Goal: Task Accomplishment & Management: Manage account settings

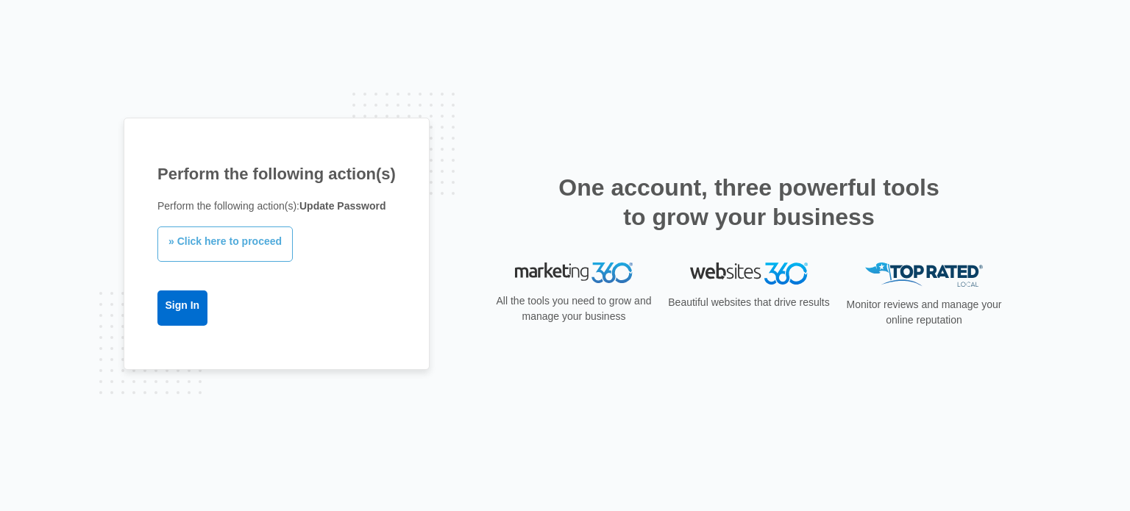
click at [232, 249] on link "» Click here to proceed" at bounding box center [224, 244] width 135 height 35
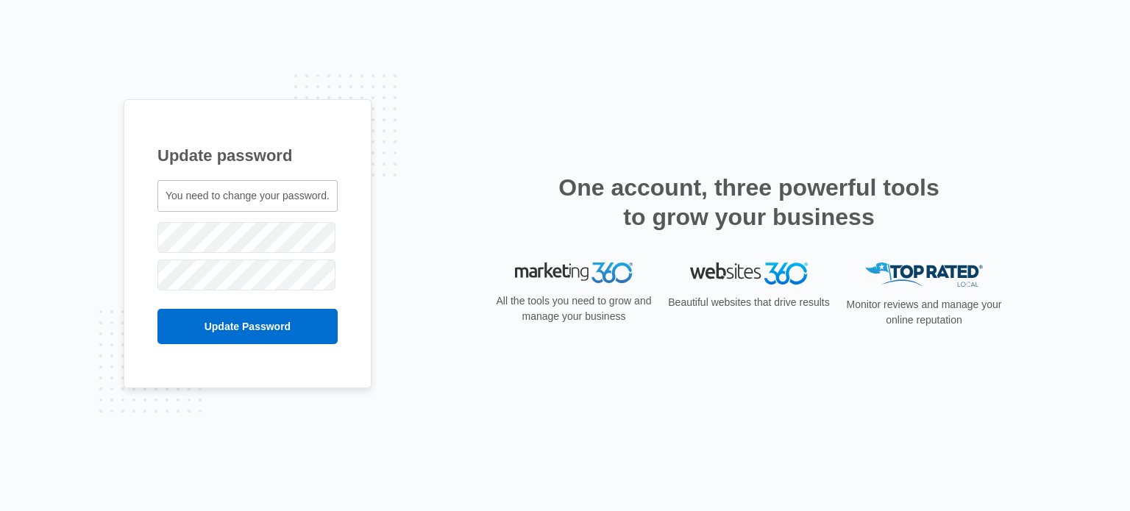
click at [157, 309] on input "Update Password" at bounding box center [247, 326] width 180 height 35
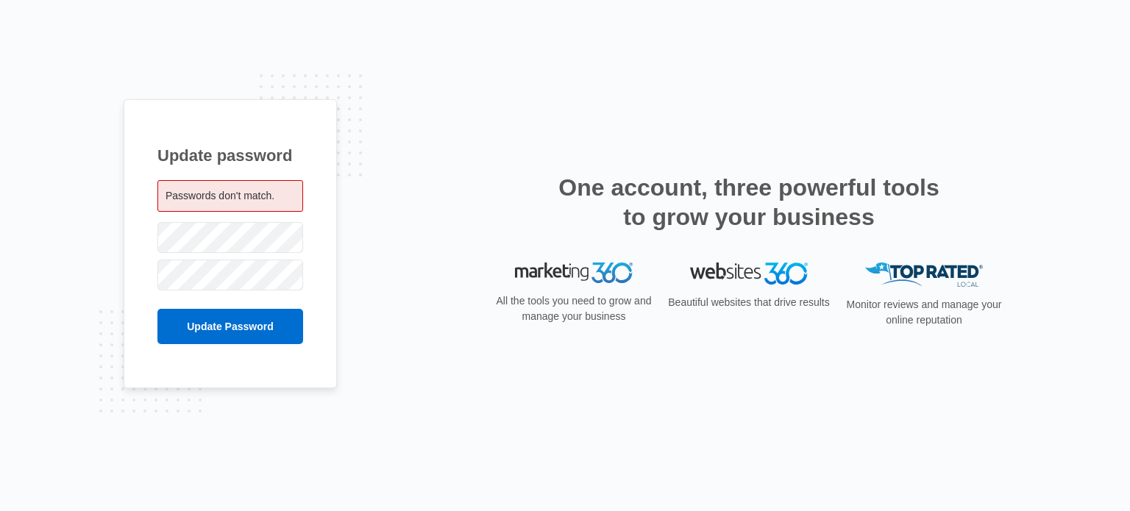
click at [249, 193] on span "Passwords don't match." at bounding box center [220, 196] width 109 height 12
click at [157, 309] on input "Update Password" at bounding box center [230, 326] width 146 height 35
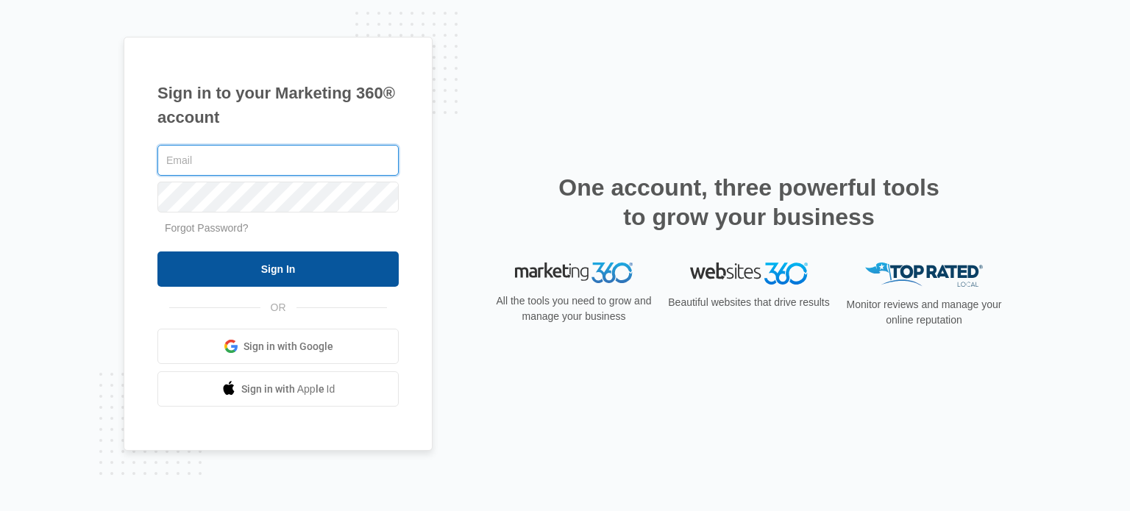
type input "[EMAIL_ADDRESS][DOMAIN_NAME]"
click at [265, 272] on input "Sign In" at bounding box center [277, 269] width 241 height 35
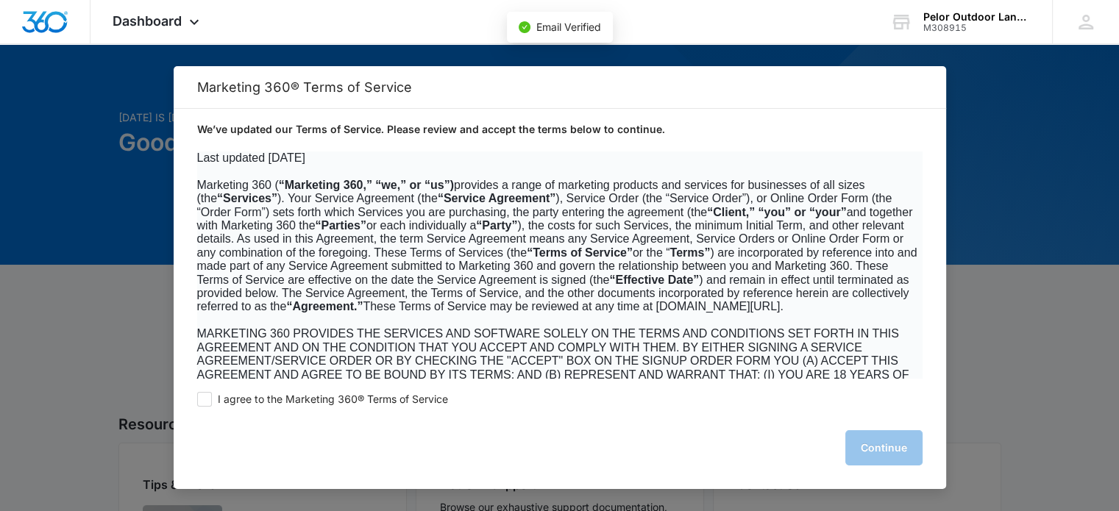
click at [736, 360] on span "MARKETING 360 PROVIDES THE SERVICES AND SOFTWARE SOLELY ON THE TERMS AND CONDIT…" at bounding box center [556, 380] width 719 height 107
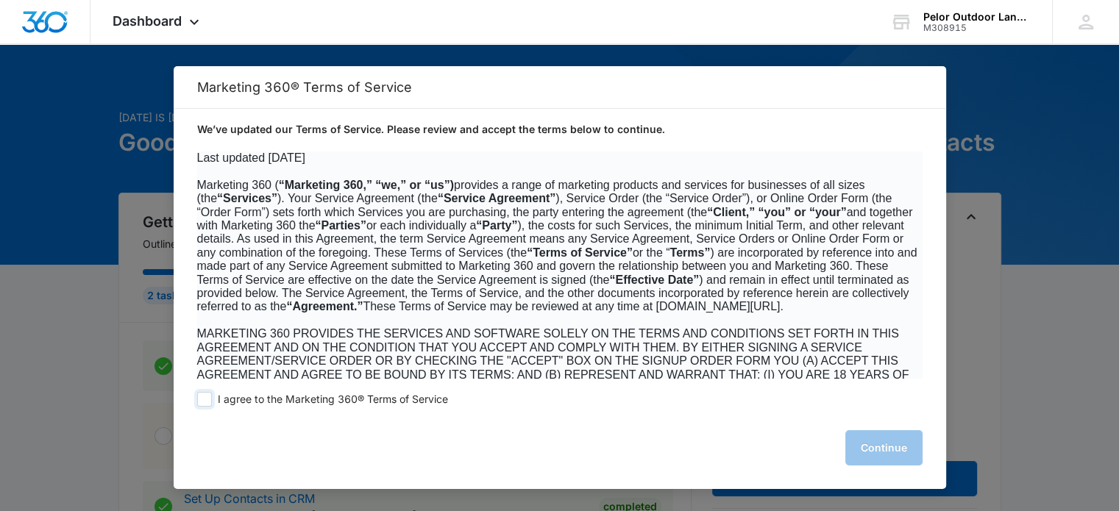
click at [201, 396] on span at bounding box center [204, 399] width 15 height 15
click at [201, 396] on input "I agree to the Marketing 360® Terms of Service" at bounding box center [204, 399] width 15 height 15
checkbox input "true"
click at [893, 444] on button "Continue" at bounding box center [883, 447] width 77 height 35
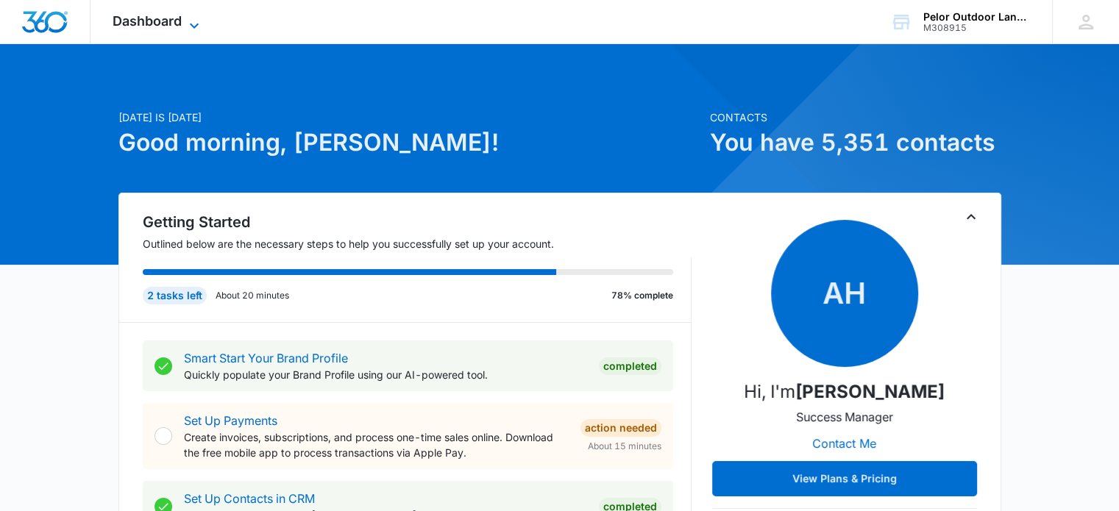
click at [160, 23] on span "Dashboard" at bounding box center [147, 20] width 69 height 15
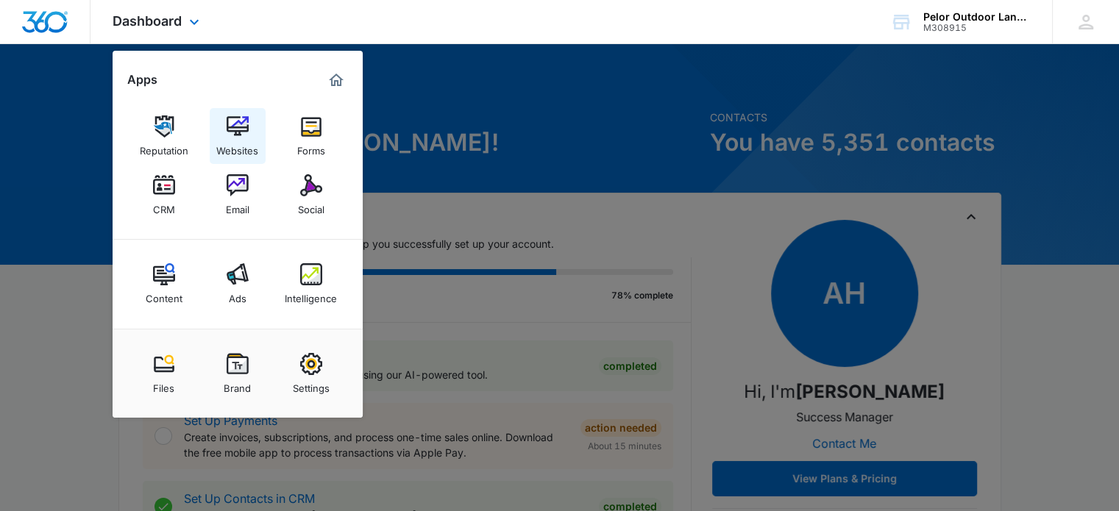
click at [232, 129] on img at bounding box center [238, 126] width 22 height 22
